Goal: Information Seeking & Learning: Learn about a topic

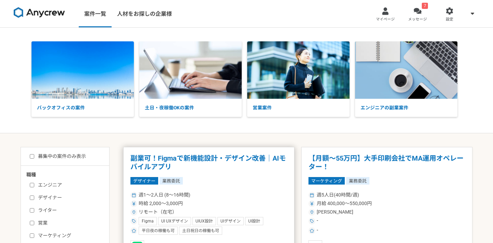
click at [263, 153] on article "副業可！Figmaで新機能設計・デザイン改善｜AIモバイルアプリ デザイナー 業務委託 週1〜2人日 (8〜16時間) 時給 2,000〜3,000円 リモー…" at bounding box center [208, 204] width 171 height 115
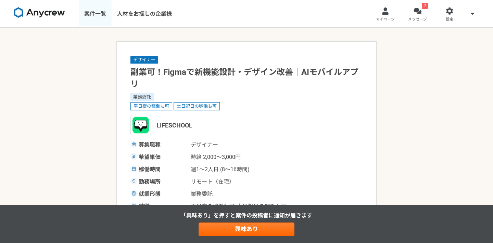
click at [103, 15] on link "案件一覧" at bounding box center [95, 13] width 33 height 27
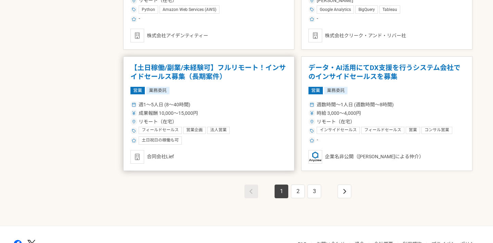
scroll to position [1224, 0]
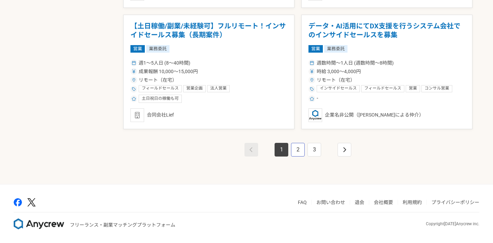
click at [296, 152] on link "2" at bounding box center [298, 150] width 14 height 14
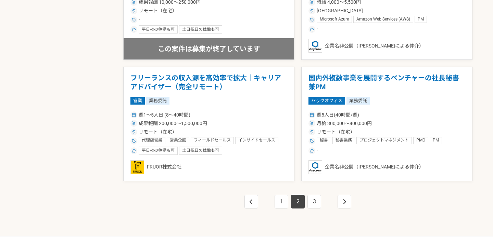
scroll to position [1224, 0]
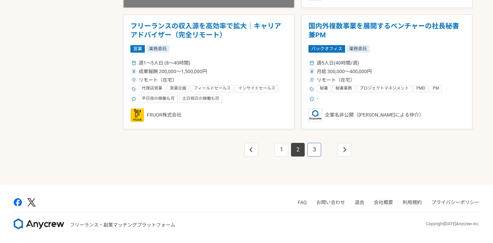
click at [315, 147] on link "3" at bounding box center [314, 150] width 14 height 14
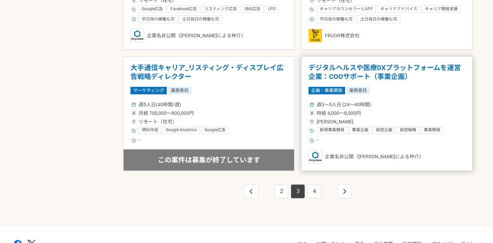
scroll to position [1224, 0]
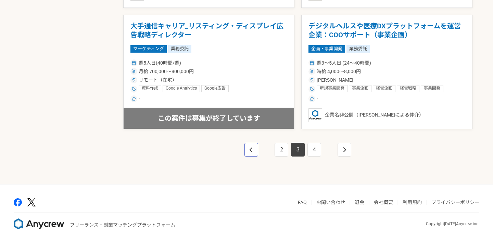
click at [257, 148] on link "pagination" at bounding box center [251, 150] width 14 height 14
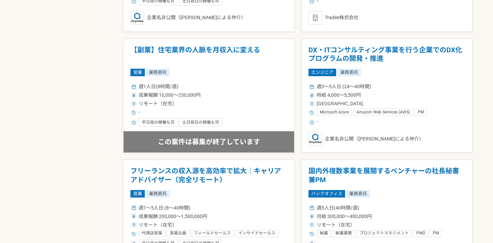
scroll to position [1224, 0]
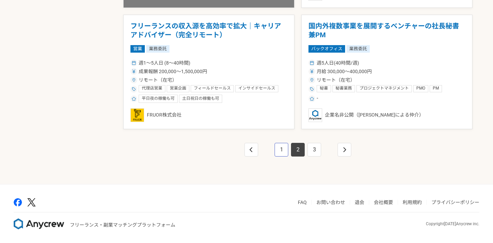
click at [278, 149] on link "1" at bounding box center [281, 150] width 14 height 14
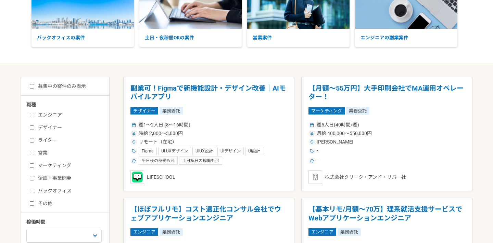
scroll to position [100, 0]
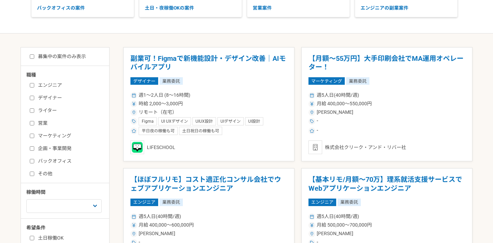
click at [31, 123] on input "営業" at bounding box center [32, 123] width 4 height 4
checkbox input "true"
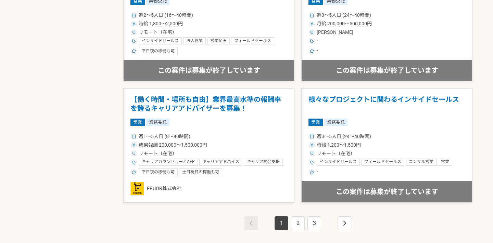
scroll to position [1224, 0]
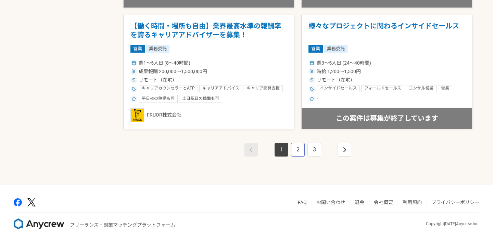
click at [301, 149] on link "2" at bounding box center [298, 150] width 14 height 14
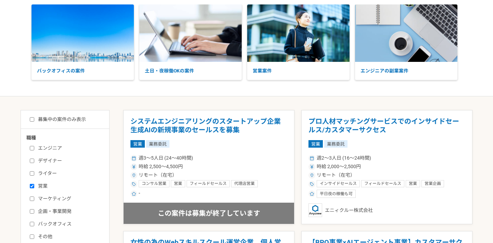
scroll to position [92, 0]
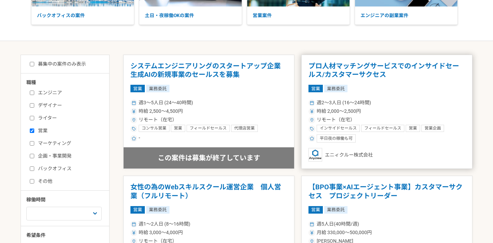
click at [369, 80] on article "プロ人材マッチングサービスでのインサイドセールス/カスタマーサクセス 営業 業務委託 週2〜3人日 (16〜24時間) 時給 2,000〜2,500円 リモー…" at bounding box center [386, 112] width 171 height 115
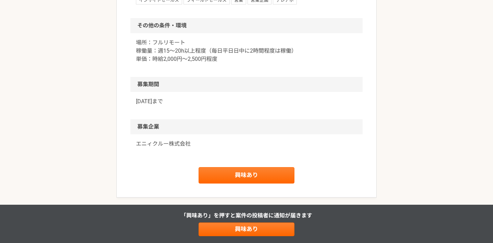
scroll to position [752, 0]
